Goal: Task Accomplishment & Management: Complete application form

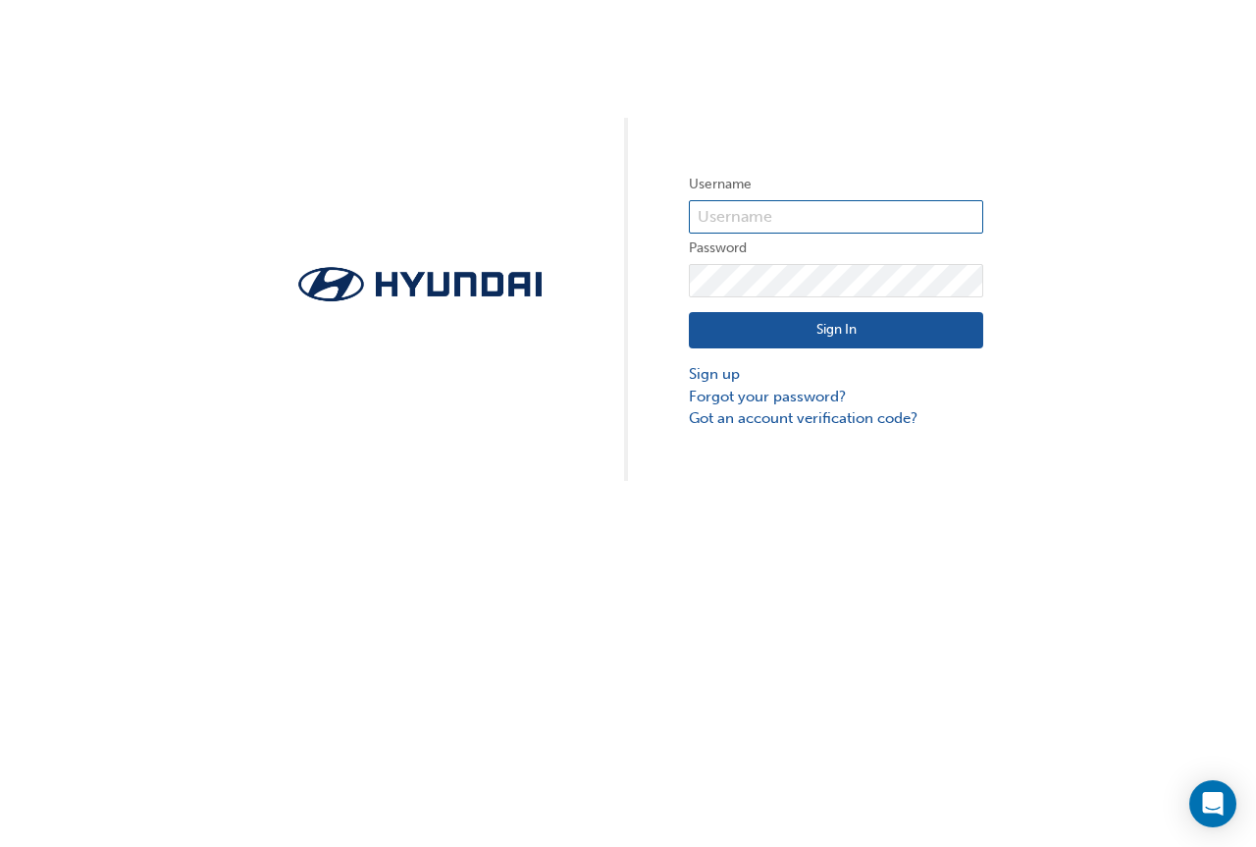
click at [747, 212] on input "text" at bounding box center [836, 216] width 294 height 33
click at [780, 217] on input "tynanw" at bounding box center [836, 216] width 294 height 33
click at [767, 216] on input "tynanw" at bounding box center [836, 216] width 294 height 33
click at [765, 208] on input "tynanw" at bounding box center [836, 216] width 294 height 33
type input "t"
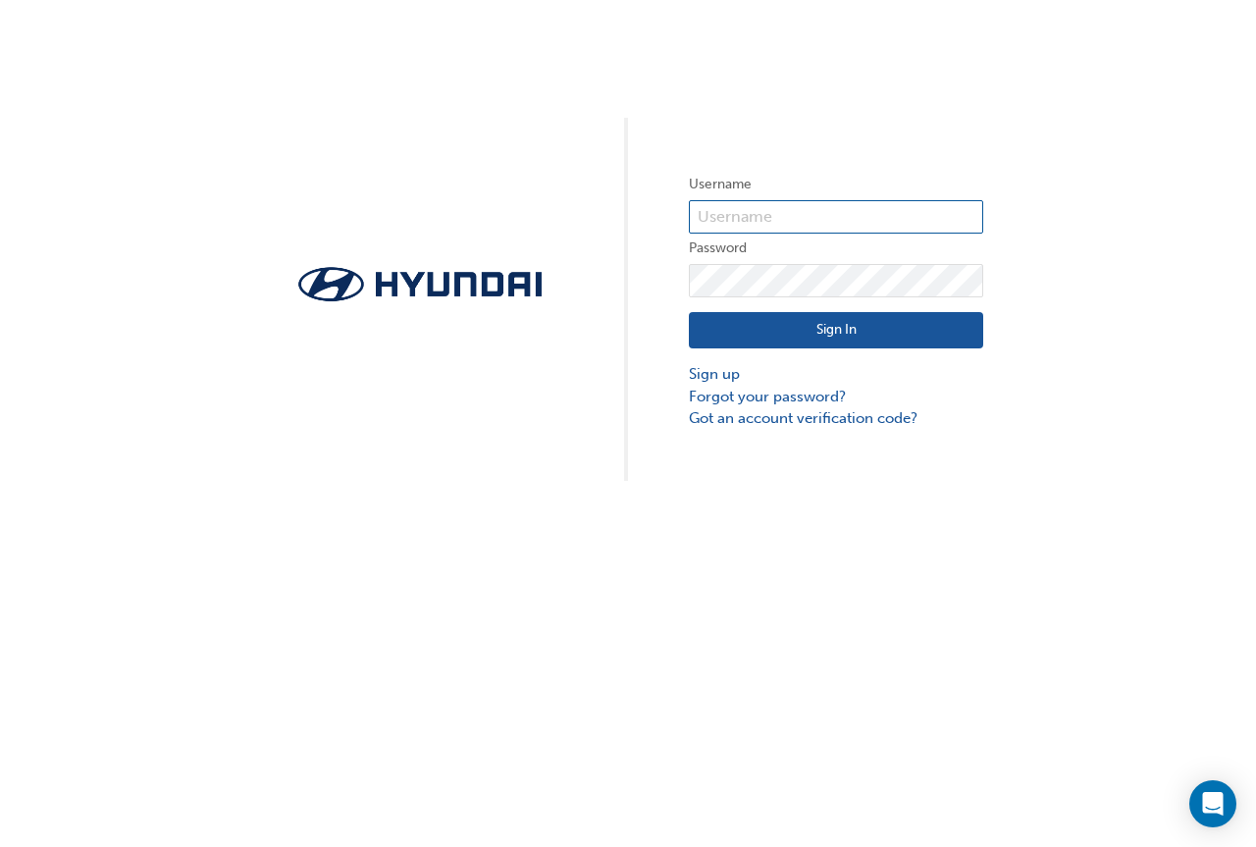
click at [766, 219] on input "text" at bounding box center [836, 216] width 294 height 33
click at [797, 209] on input "[PERSON_NAME][EMAIL_ADDRESS][PERSON_NAME][DOMAIN_NAME]" at bounding box center [836, 216] width 294 height 33
click at [897, 212] on input "[PERSON_NAME][EMAIL_ADDRESS][PERSON_NAME][DOMAIN_NAME]" at bounding box center [836, 216] width 294 height 33
click at [882, 215] on input "[PERSON_NAME][EMAIL_ADDRESS][PERSON_NAME][DOMAIN_NAME]" at bounding box center [836, 216] width 294 height 33
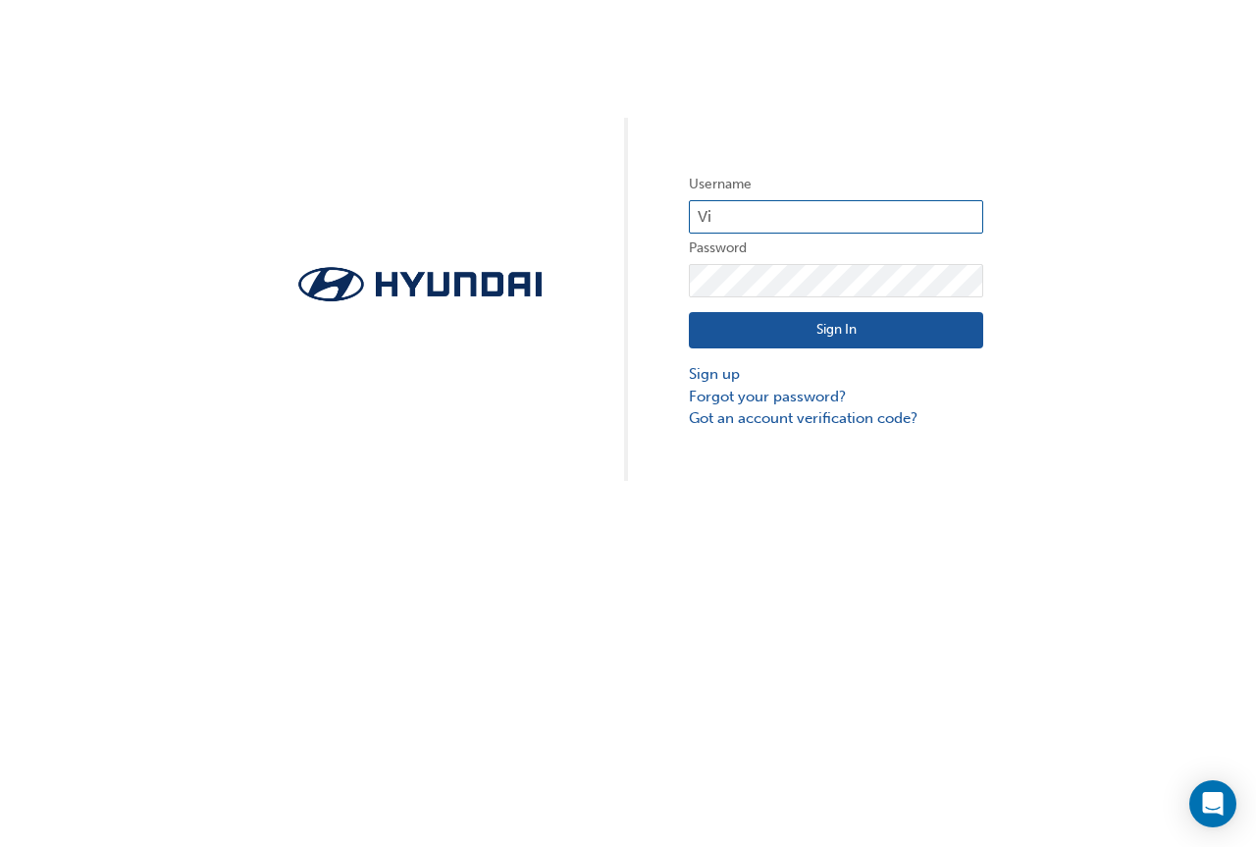
type input "V"
click at [808, 205] on input "text" at bounding box center [836, 216] width 294 height 33
click at [943, 223] on input "[EMAIL_ADDRESS][DOMAIN_NAME]" at bounding box center [836, 216] width 294 height 33
type input "k"
click at [895, 202] on input "text" at bounding box center [836, 216] width 294 height 33
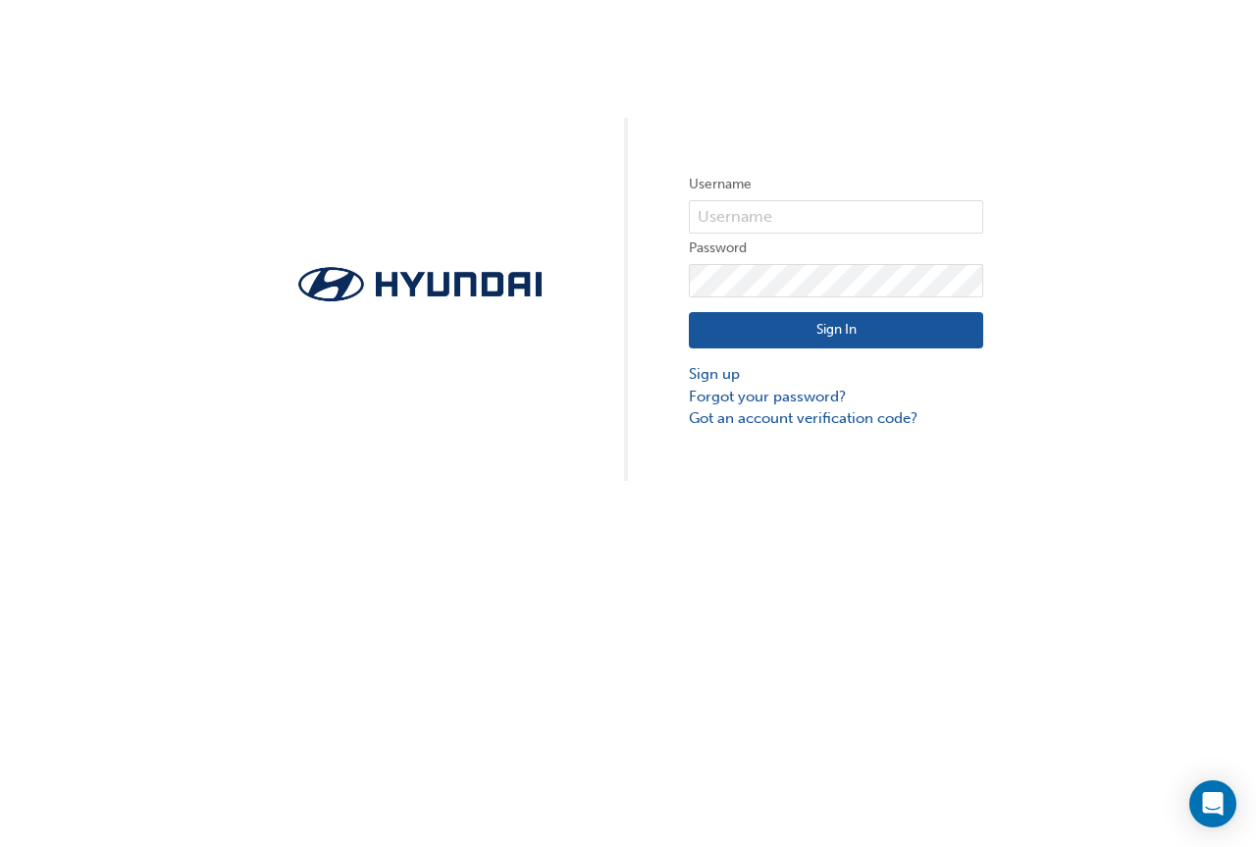
click at [1068, 187] on div "Username Password Sign In Sign up Forgot your password? Got an account verifica…" at bounding box center [628, 240] width 1256 height 481
